Goal: Information Seeking & Learning: Learn about a topic

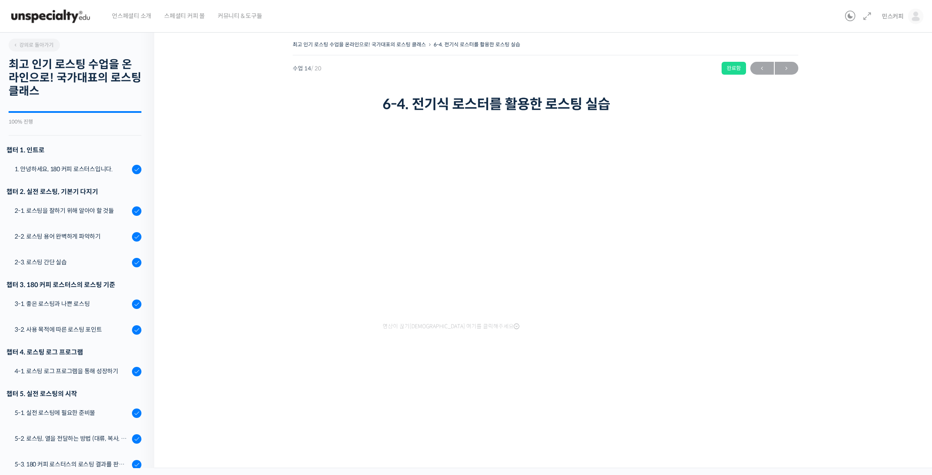
scroll to position [193, 0]
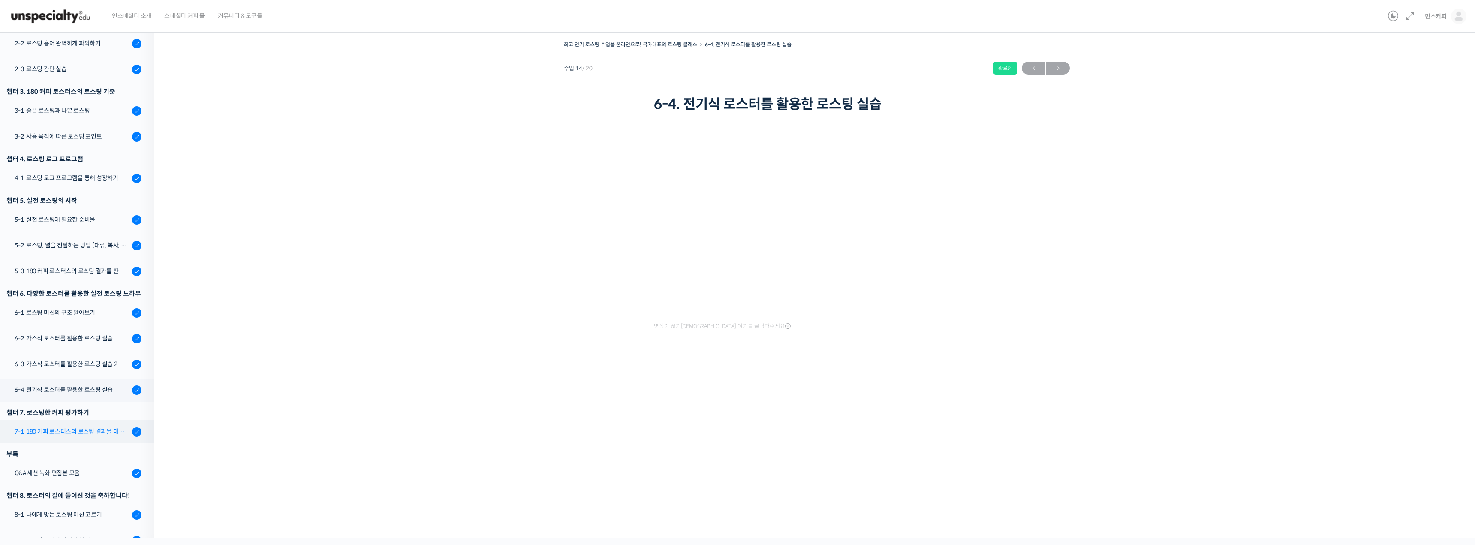
click at [68, 426] on link "7-1. 180 커피 로스터스의 로스팅 결과물 테스트 노하우" at bounding box center [75, 431] width 159 height 23
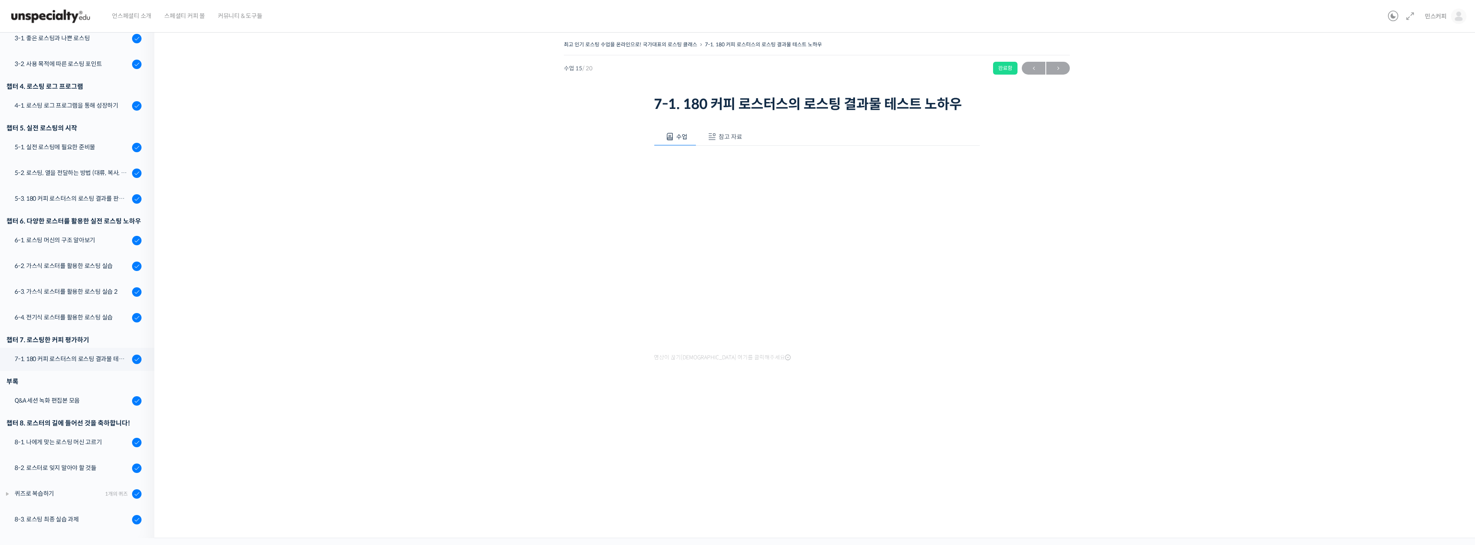
scroll to position [193, 0]
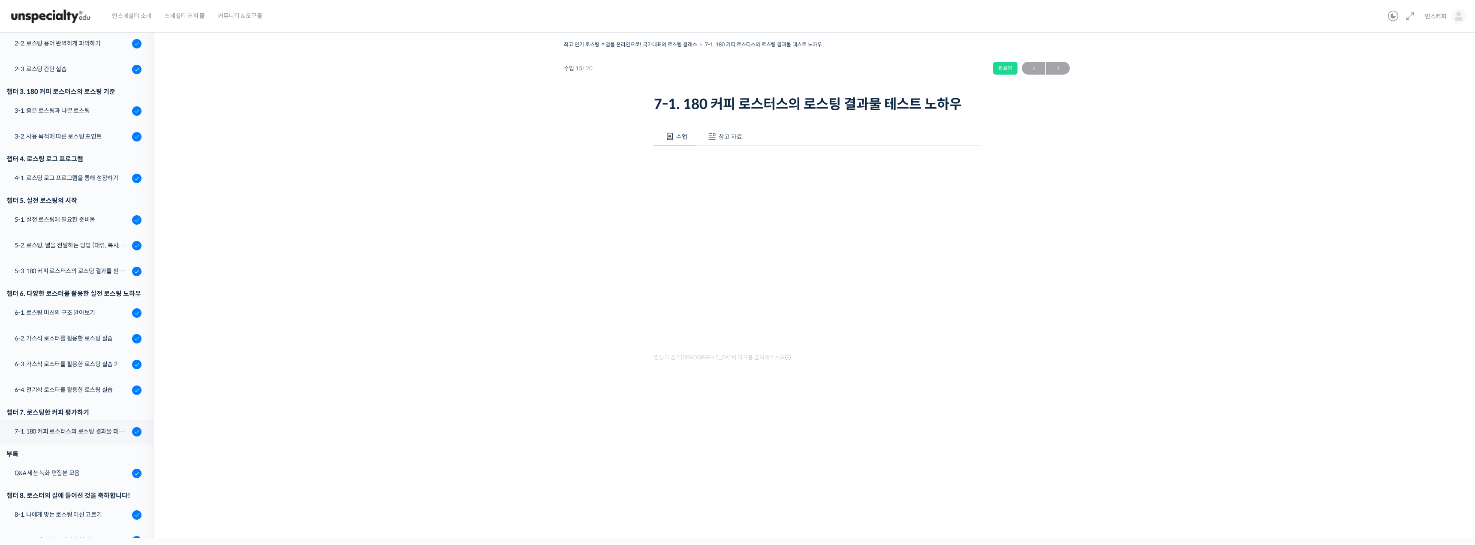
click at [891, 419] on div "최고 인기 로스팅 수업을 온라인으로! 국가대표의 로스팅 클래스 7-1. 180 커피 로스터스의 로스팅 결과물 테스트 노하우 완료함 수업 15 …" at bounding box center [816, 230] width 1239 height 382
click at [65, 432] on div "7-1. 180 커피 로스터스의 로스팅 결과물 테스트 노하우" at bounding box center [72, 431] width 115 height 9
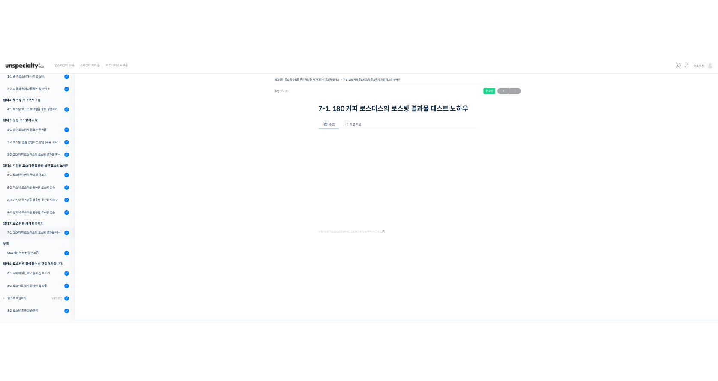
scroll to position [193, 0]
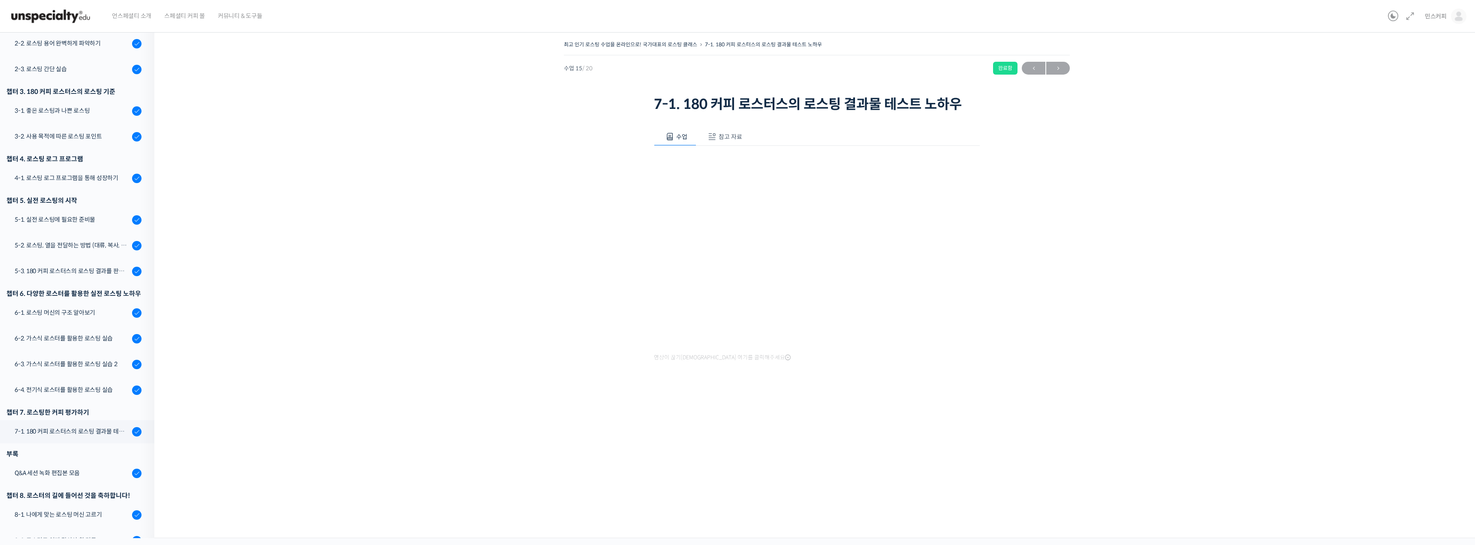
click at [586, 150] on div "최고 인기 로스팅 수업을 온라인으로! 국가대표의 로스팅 클래스 7-1. 180 커피 로스터스의 로스팅 결과물 테스트 노하우 완료함 수업 15 …" at bounding box center [816, 221] width 1239 height 364
